Goal: Task Accomplishment & Management: Use online tool/utility

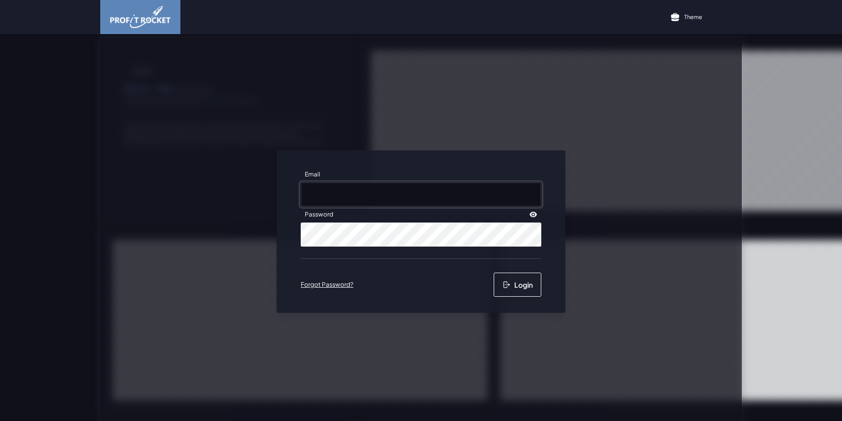
drag, startPoint x: 0, startPoint y: 0, endPoint x: 344, endPoint y: 195, distance: 395.8
type input "[EMAIL_ADDRESS][DOMAIN_NAME]"
click at [519, 293] on button "Login" at bounding box center [517, 285] width 48 height 24
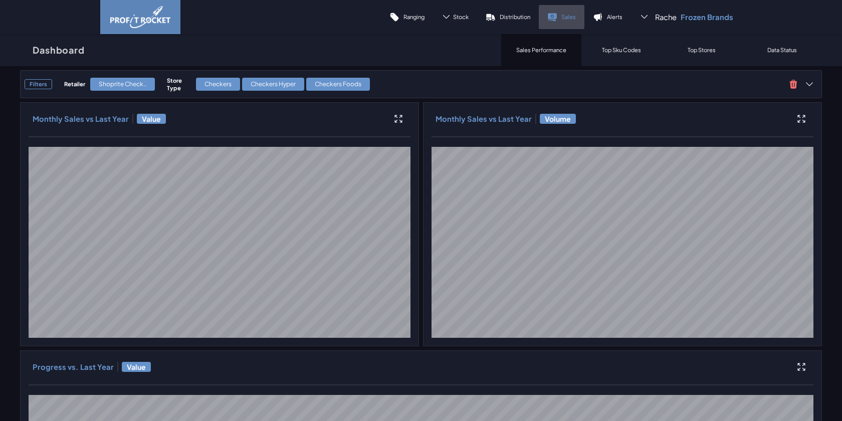
click at [560, 15] on link "Sales" at bounding box center [562, 17] width 46 height 24
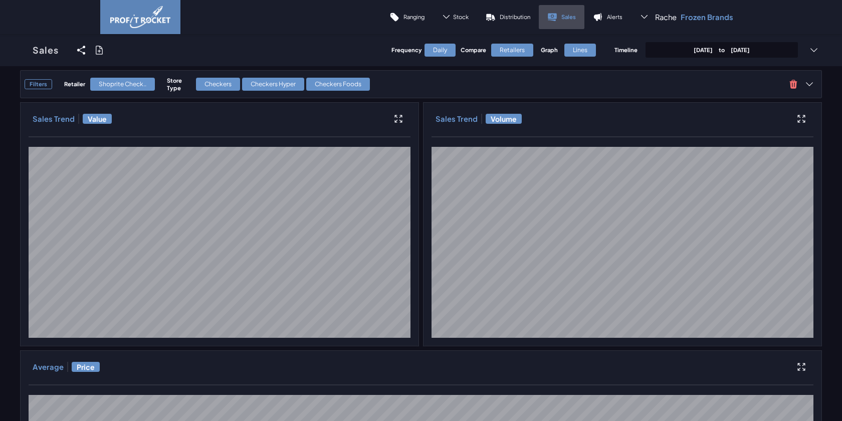
click at [566, 16] on p "Sales" at bounding box center [568, 17] width 15 height 8
